Goal: Task Accomplishment & Management: Complete application form

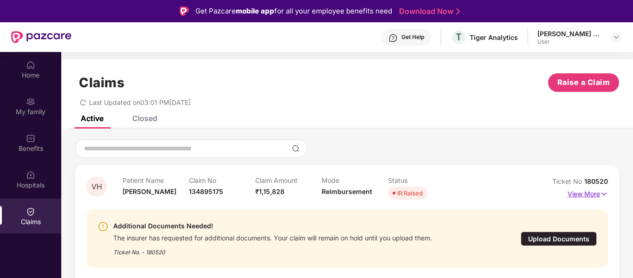
click at [600, 192] on p "View More" at bounding box center [588, 193] width 40 height 13
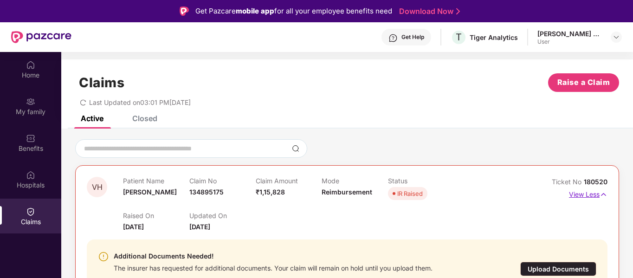
click at [600, 192] on img at bounding box center [604, 194] width 8 height 10
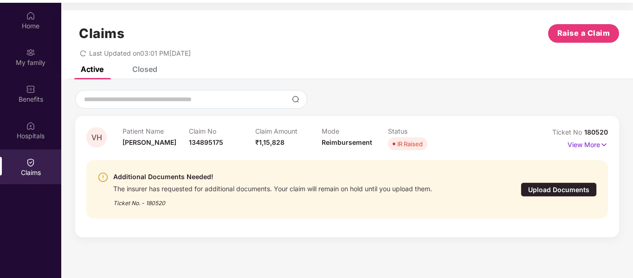
scroll to position [52, 0]
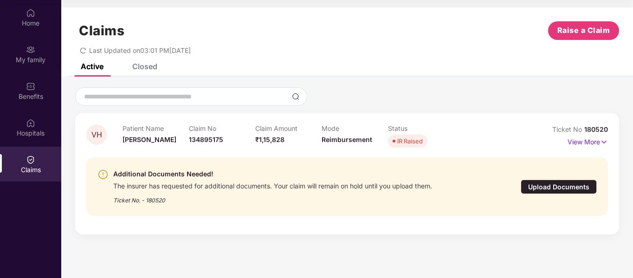
click at [546, 183] on div "Upload Documents" at bounding box center [559, 187] width 76 height 14
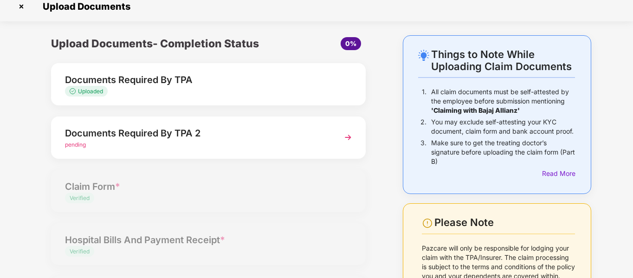
scroll to position [0, 0]
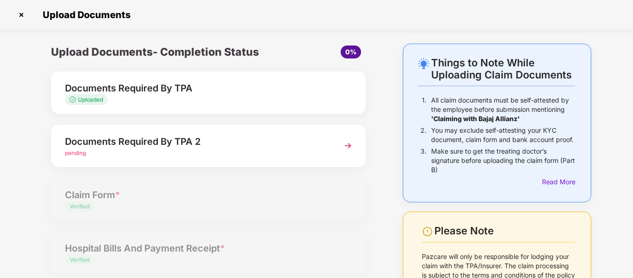
click at [341, 143] on img at bounding box center [348, 145] width 17 height 17
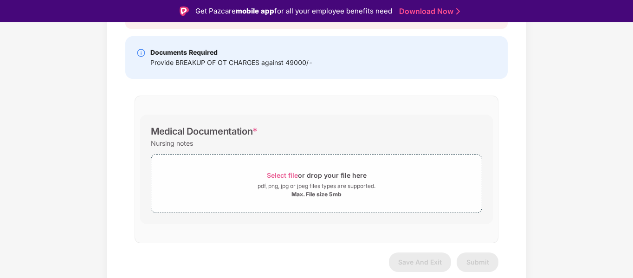
scroll to position [22, 0]
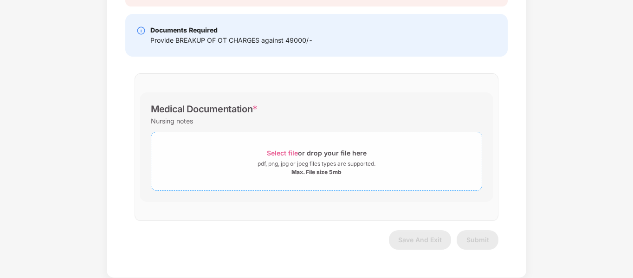
click at [287, 149] on div "Select file or drop your file here" at bounding box center [317, 153] width 100 height 13
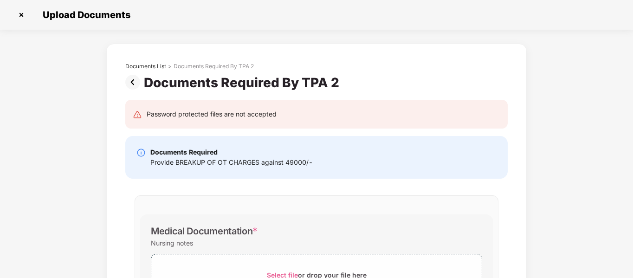
scroll to position [166, 0]
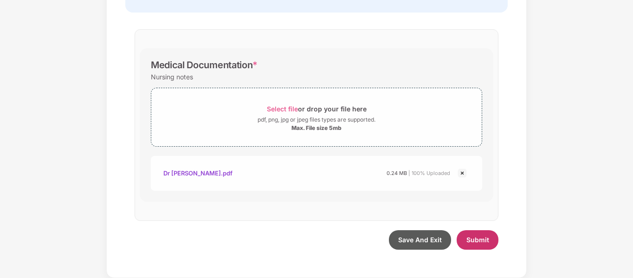
click at [481, 241] on span "Submit" at bounding box center [478, 240] width 23 height 8
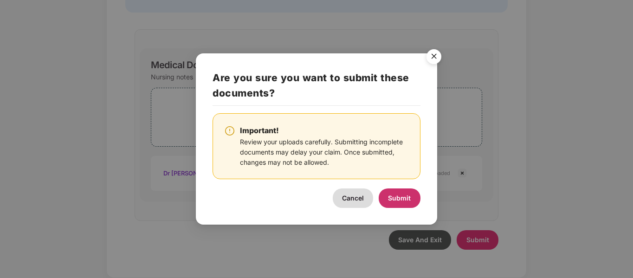
click at [396, 197] on span "Submit" at bounding box center [399, 198] width 23 height 8
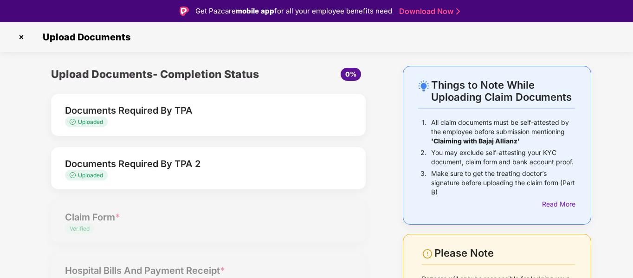
scroll to position [46, 0]
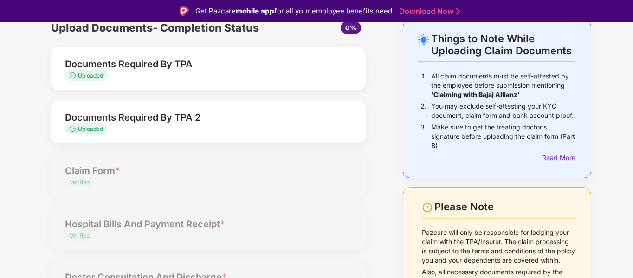
click at [234, 69] on div "Documents Required By TPA" at bounding box center [196, 64] width 263 height 15
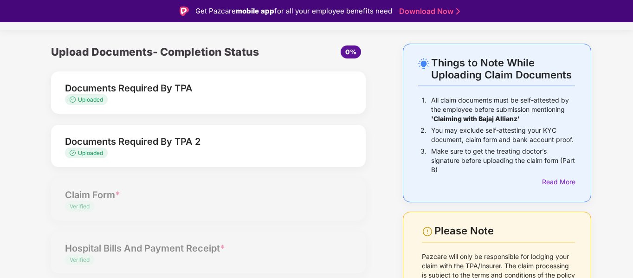
scroll to position [0, 0]
